Goal: Information Seeking & Learning: Learn about a topic

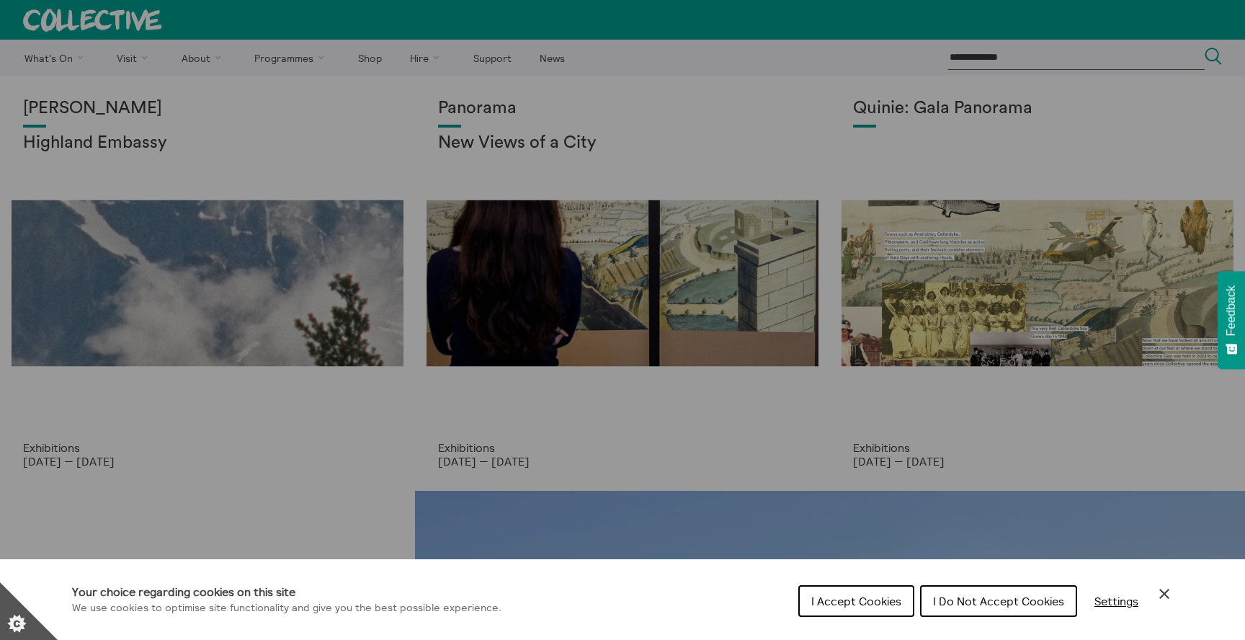
click at [980, 593] on button "I Do Not Accept Cookies" at bounding box center [998, 601] width 157 height 32
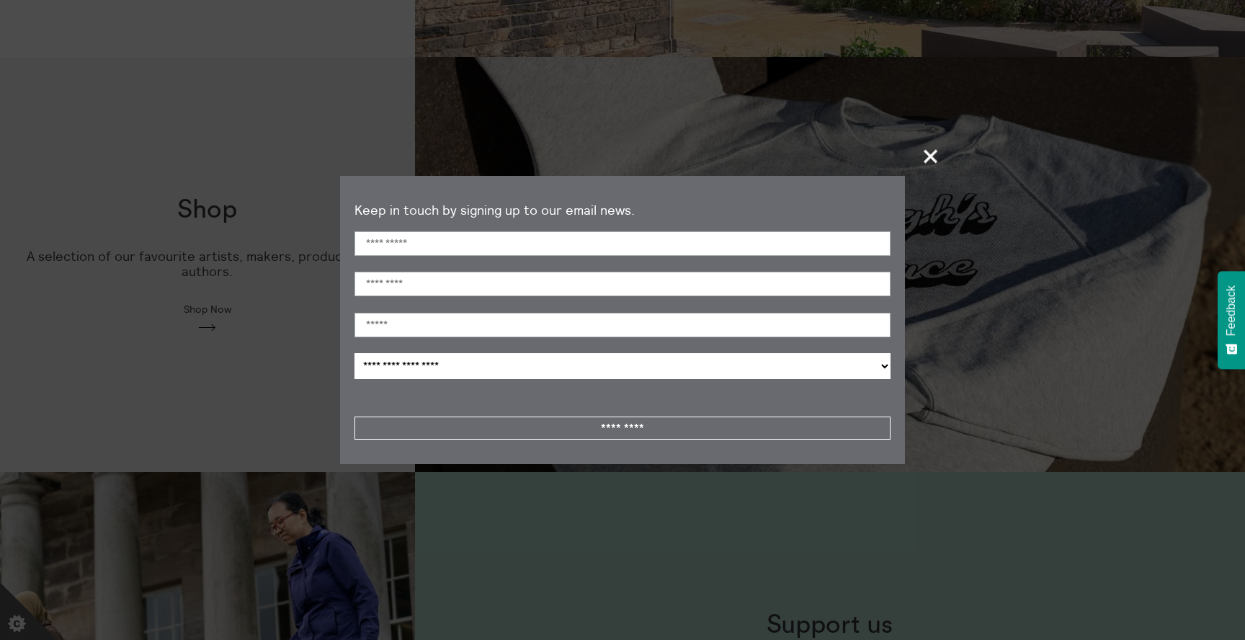
scroll to position [949, 0]
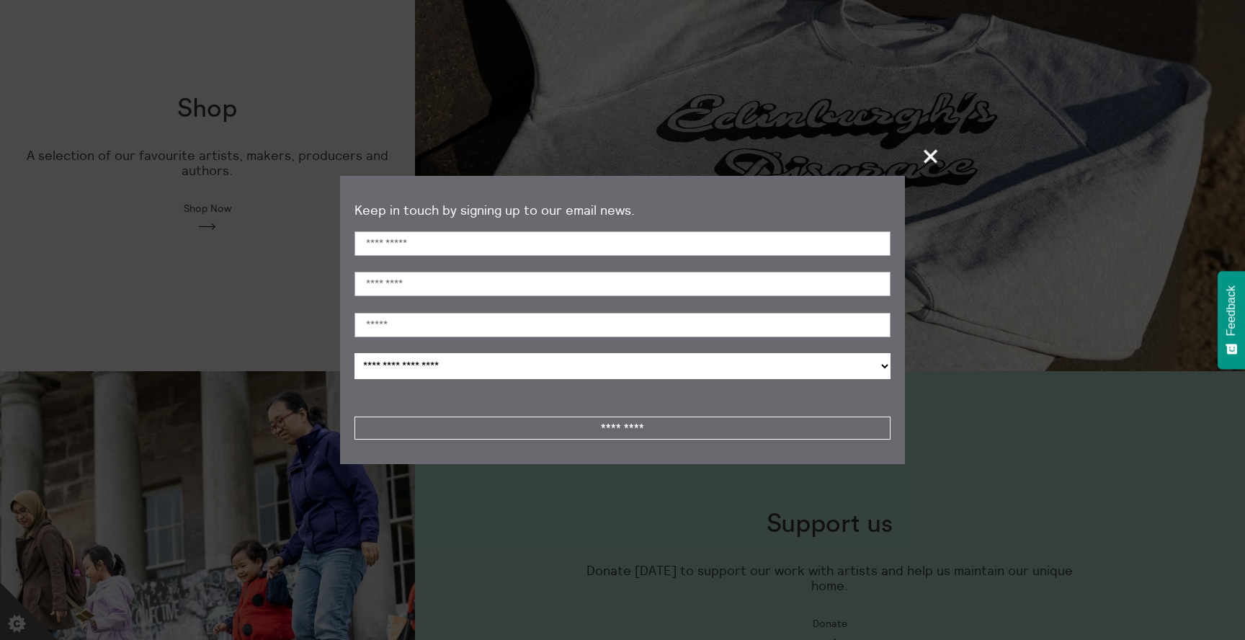
click at [933, 163] on span "+" at bounding box center [931, 156] width 42 height 42
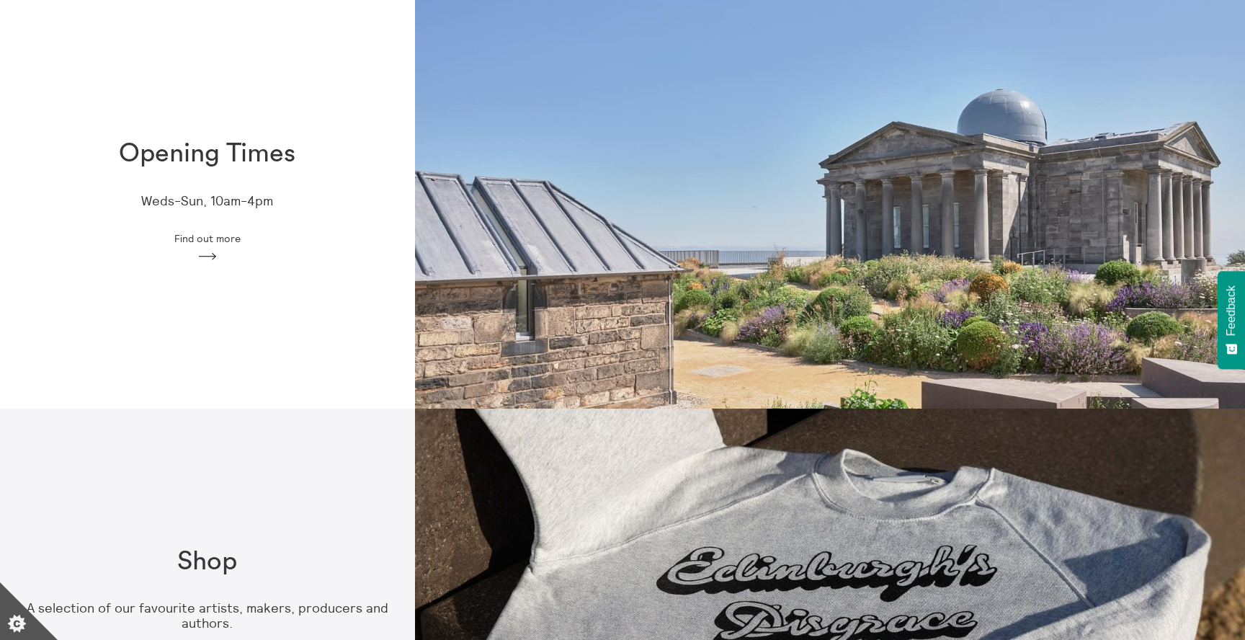
scroll to position [0, 0]
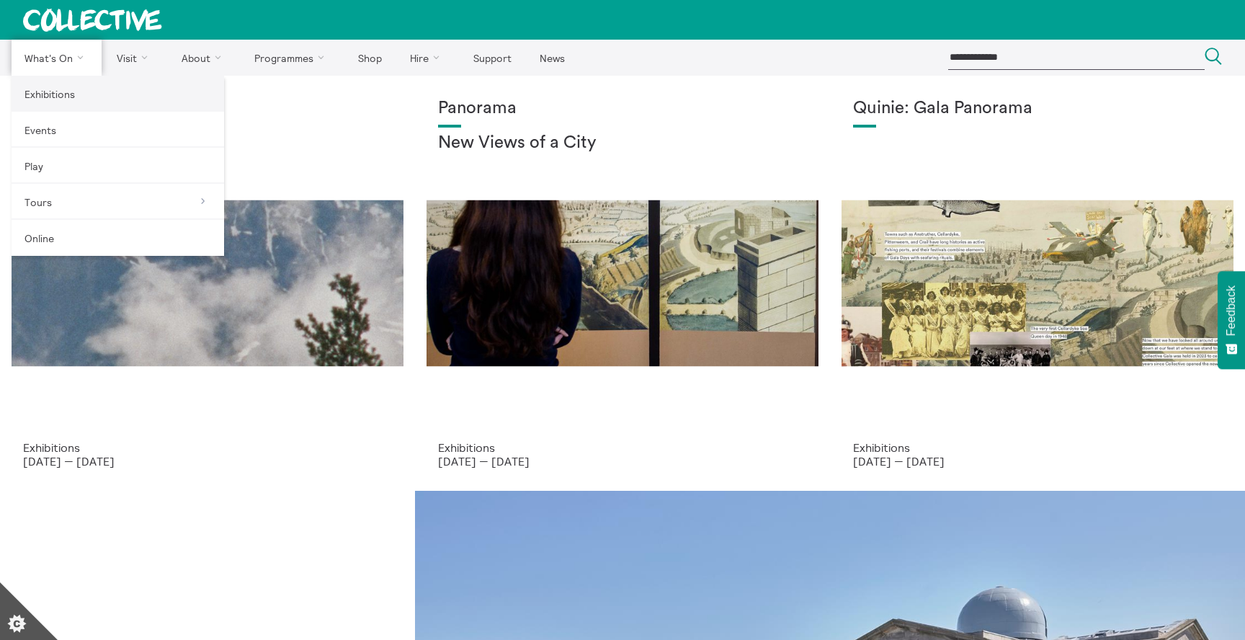
click at [51, 100] on link "Exhibitions" at bounding box center [118, 94] width 212 height 36
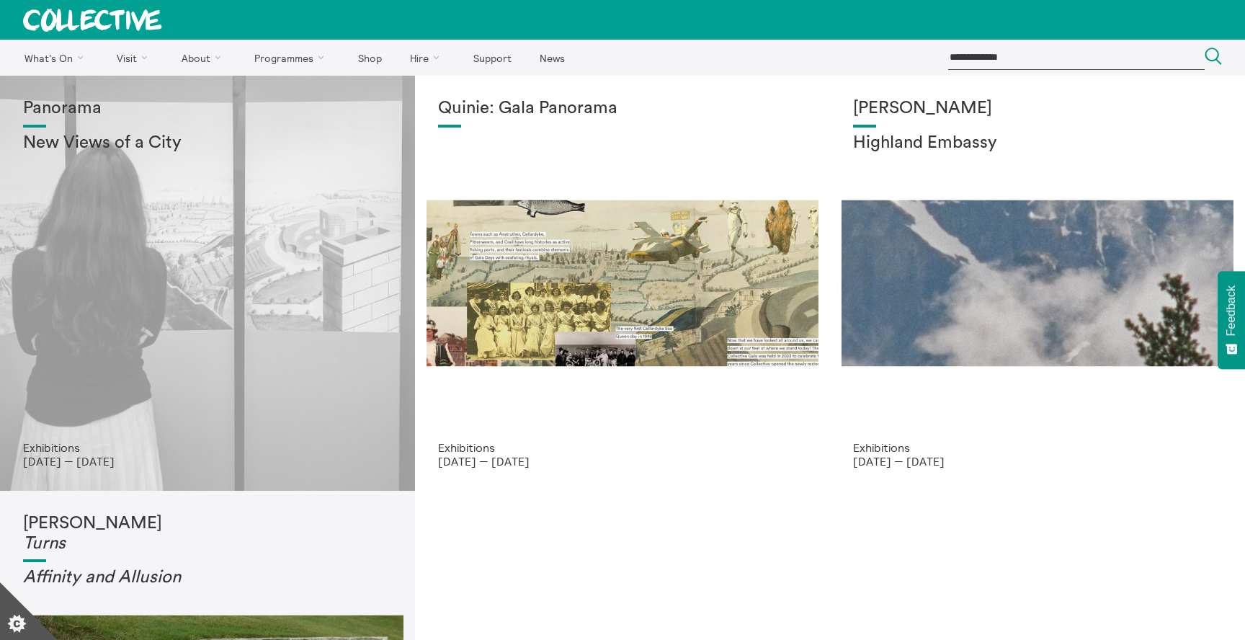
click at [274, 251] on div "Panorama New Views of a City" at bounding box center [207, 270] width 369 height 342
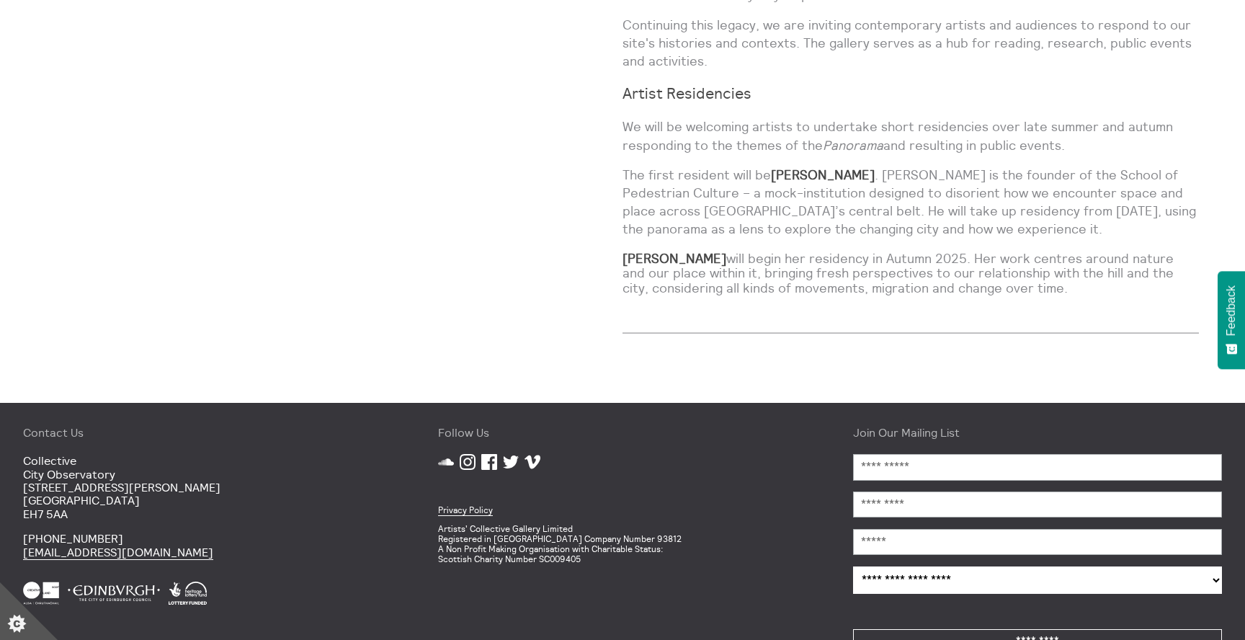
scroll to position [1319, 0]
